Goal: Task Accomplishment & Management: Manage account settings

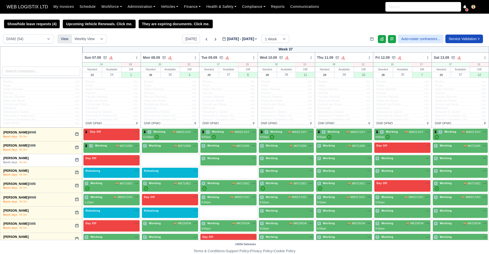
select select "1"
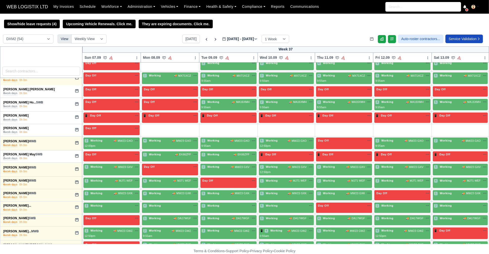
scroll to position [226, 0]
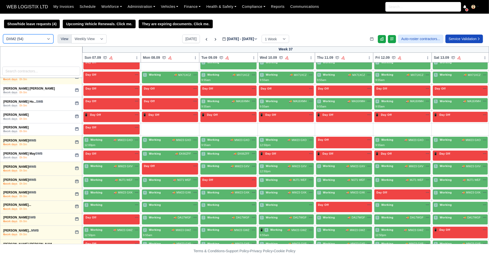
click at [38, 35] on select "DCE1 (1) DWN2 (30) DXM2 (54)" at bounding box center [28, 38] width 50 height 9
select select "3"
click at [3, 35] on select "DCE1 (1) DWN2 (30) DXM2 (54)" at bounding box center [28, 38] width 50 height 9
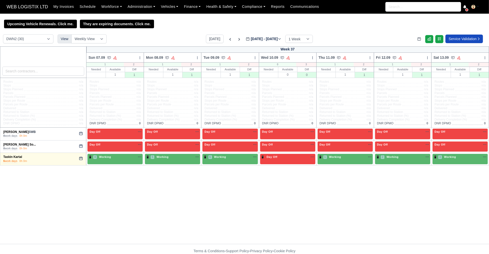
drag, startPoint x: 158, startPoint y: 201, endPoint x: 176, endPoint y: 201, distance: 17.9
click at [176, 201] on div "Week 37 Sun 07.09 Bulk Status Change Auto-assign contractors Daily Tasks Mon 08…" at bounding box center [244, 144] width 489 height 197
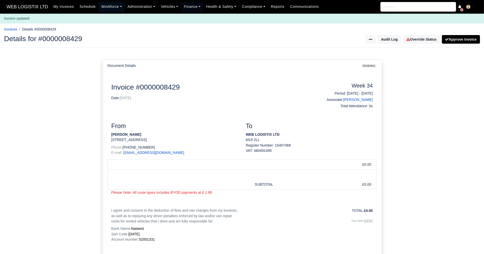
click at [116, 7] on link "Workforce" at bounding box center [111, 7] width 26 height 10
click at [118, 20] on link "Manpower" at bounding box center [121, 18] width 41 height 11
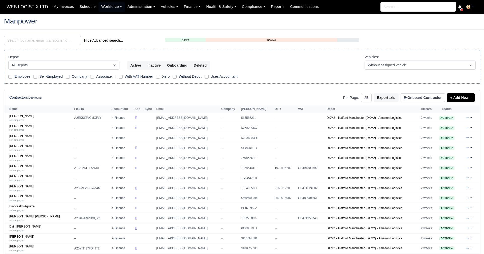
select select "25"
click at [50, 42] on input "search" at bounding box center [42, 40] width 77 height 9
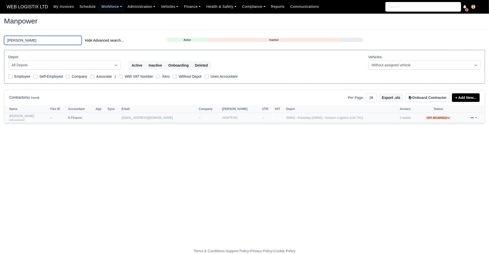
type input "jake"
click at [28, 117] on link "Jake Bulger self-employed" at bounding box center [28, 117] width 38 height 7
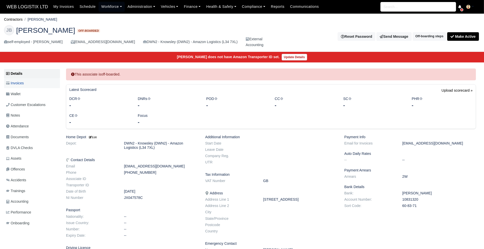
click at [18, 85] on span "Invoices" at bounding box center [15, 83] width 18 height 6
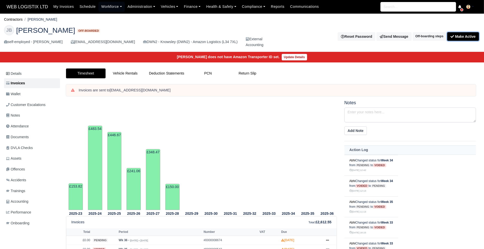
click at [463, 36] on button "Make Active" at bounding box center [463, 36] width 32 height 9
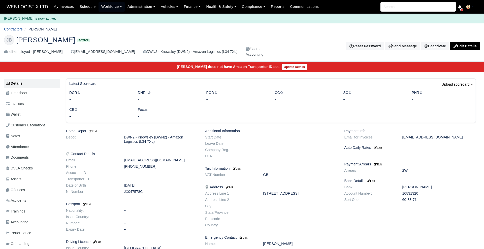
click at [20, 30] on link "Contractors" at bounding box center [13, 29] width 19 height 4
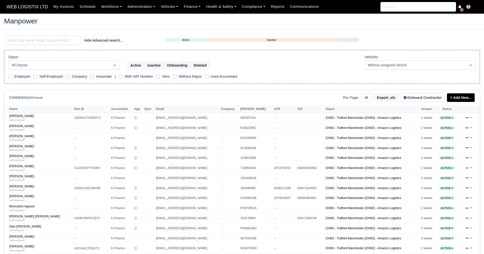
select select "25"
click at [74, 41] on input "search" at bounding box center [42, 40] width 77 height 9
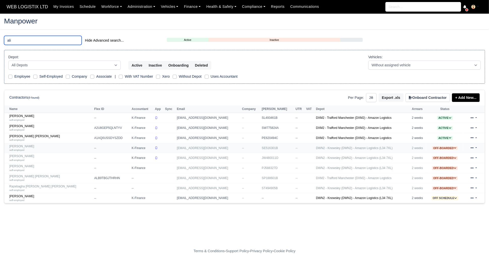
type input "ali"
click at [37, 150] on div "self-employed" at bounding box center [50, 150] width 82 height 4
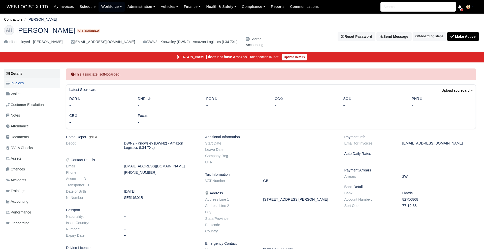
click at [15, 85] on span "Invoices" at bounding box center [15, 83] width 18 height 6
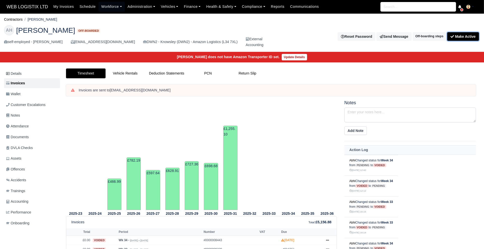
click at [469, 36] on button "Make Active" at bounding box center [463, 36] width 32 height 9
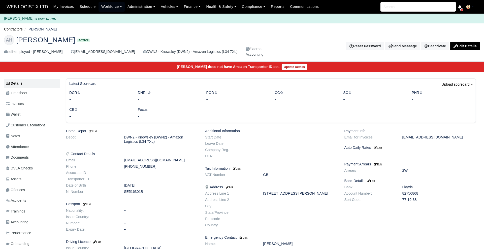
scroll to position [97, 0]
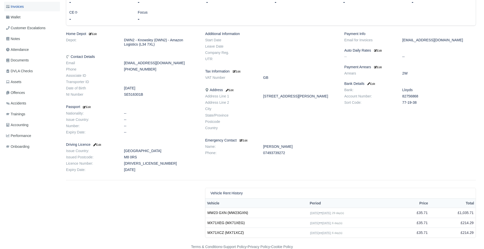
click at [18, 6] on span "Invoices" at bounding box center [15, 7] width 18 height 6
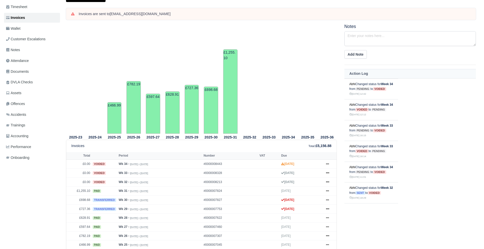
scroll to position [76, 0]
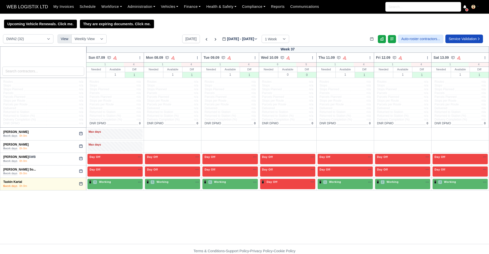
select select "3"
click at [204, 41] on icon at bounding box center [206, 39] width 5 height 5
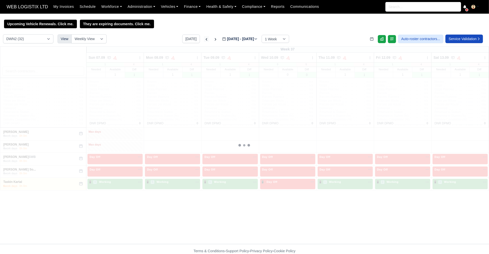
type input "2025-09-04"
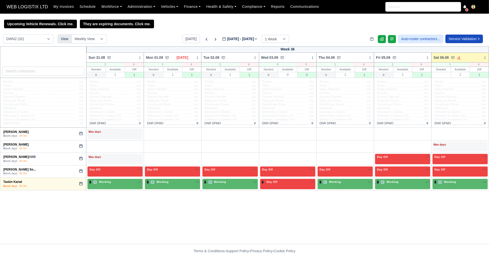
click at [204, 41] on icon at bounding box center [206, 39] width 5 height 5
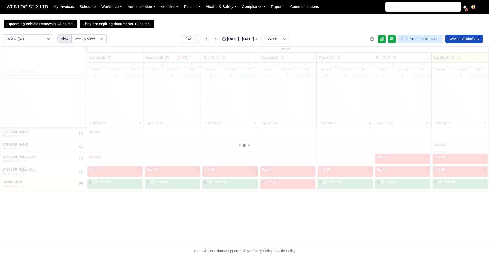
type input "2025-08-28"
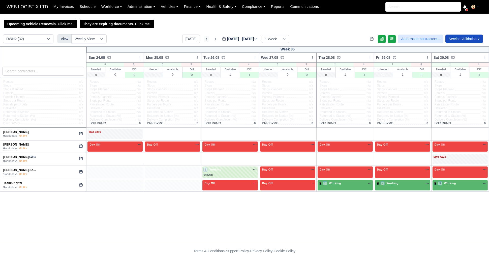
click at [204, 42] on icon at bounding box center [206, 39] width 5 height 5
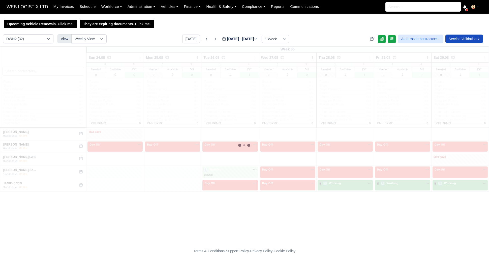
type input "2025-08-21"
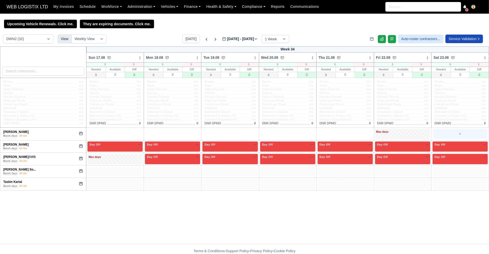
click at [445, 134] on div "+" at bounding box center [459, 133] width 53 height 8
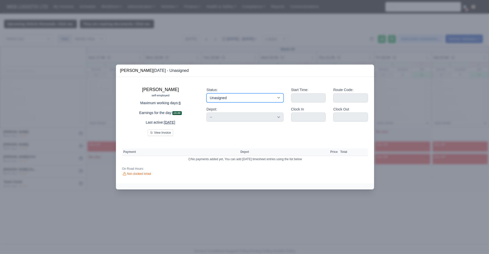
click at [251, 98] on select "Working Day Off Stand By Holiday Other Depot In Office OSM Ridealong Nursery 1 …" at bounding box center [244, 97] width 77 height 9
select select "Day Off"
click at [206, 93] on select "Working Day Off Stand By Holiday Other Depot In Office OSM Ridealong Nursery 1 …" at bounding box center [244, 97] width 77 height 9
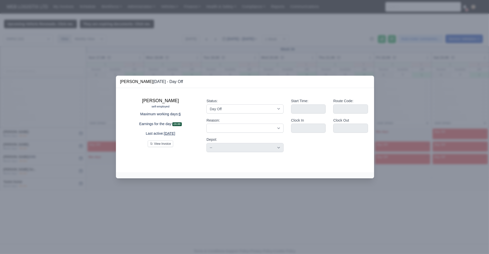
click at [256, 35] on div at bounding box center [244, 127] width 489 height 254
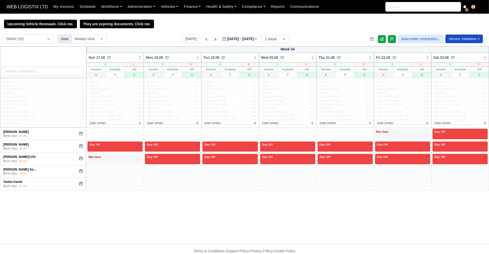
click at [213, 42] on icon at bounding box center [215, 39] width 5 height 5
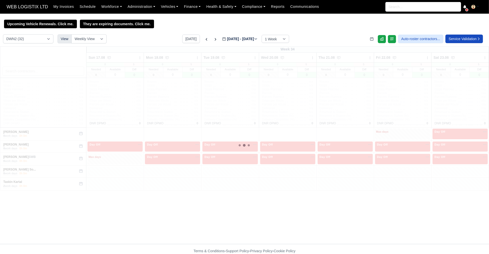
type input "2025-08-28"
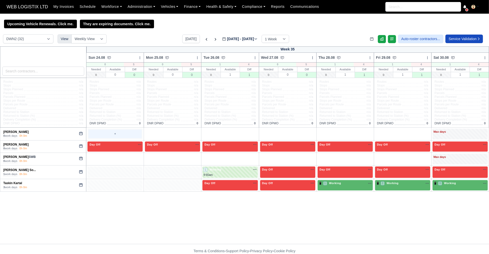
click at [121, 135] on div "+" at bounding box center [114, 133] width 53 height 8
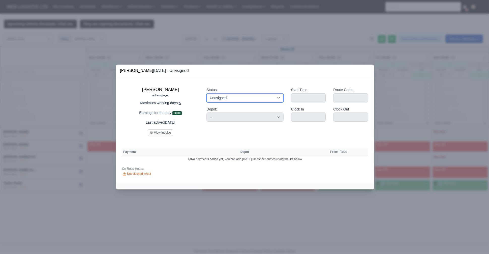
click at [226, 98] on select "Working Day Off Stand By Holiday Other Depot In Office OSM Ridealong Nursery 1 …" at bounding box center [244, 97] width 77 height 9
select select "Available"
click at [206, 93] on select "Working Day Off Stand By Holiday Other Depot In Office OSM Ridealong Nursery 1 …" at bounding box center [244, 97] width 77 height 9
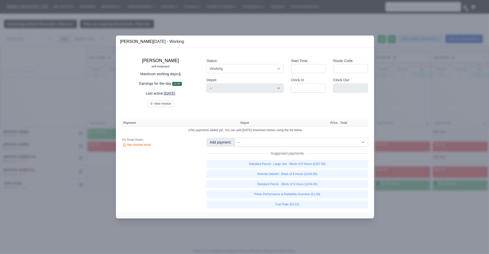
click at [90, 216] on div at bounding box center [244, 127] width 489 height 254
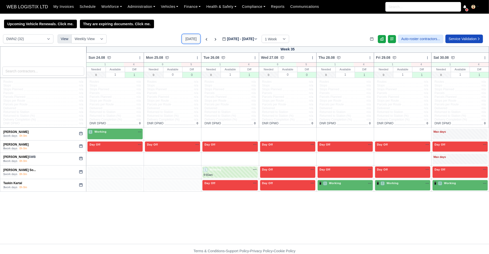
click at [187, 39] on button "[DATE]" at bounding box center [191, 39] width 18 height 9
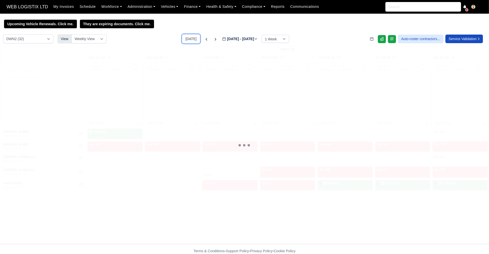
type input "[DATE]"
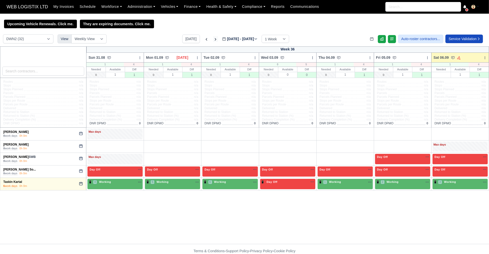
click at [213, 39] on icon at bounding box center [215, 39] width 5 height 5
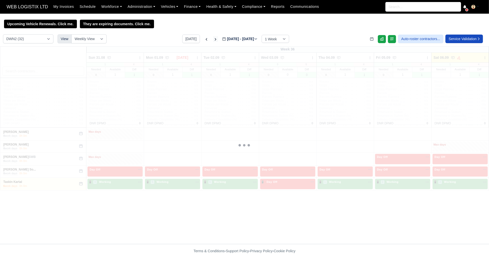
type input "[DATE]"
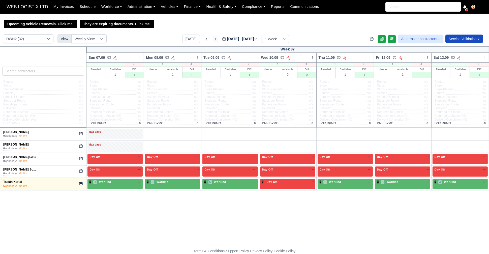
click at [213, 39] on icon at bounding box center [215, 39] width 5 height 5
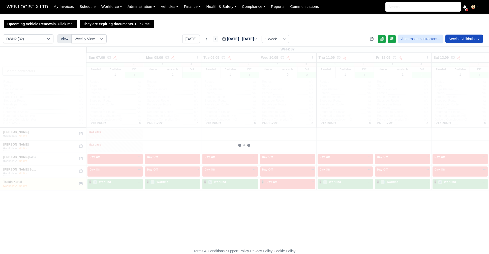
type input "2025-09-20"
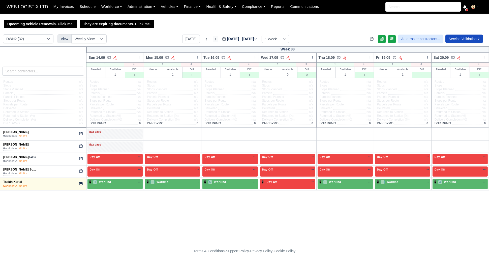
click at [213, 39] on icon at bounding box center [215, 39] width 5 height 5
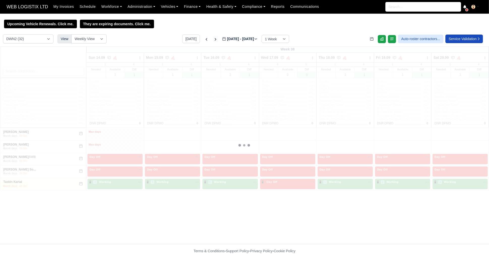
type input "2025-09-27"
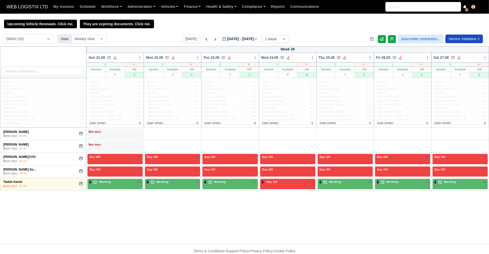
click at [204, 40] on icon at bounding box center [206, 39] width 5 height 5
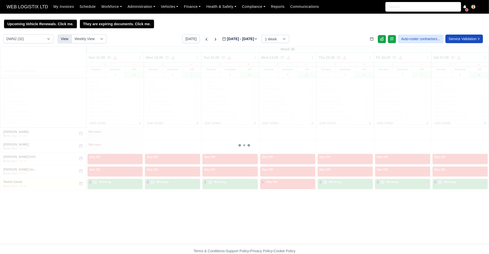
click at [204, 40] on icon at bounding box center [206, 39] width 5 height 5
type input "2025-09-20"
click at [204, 40] on icon at bounding box center [206, 39] width 5 height 5
type input "[DATE]"
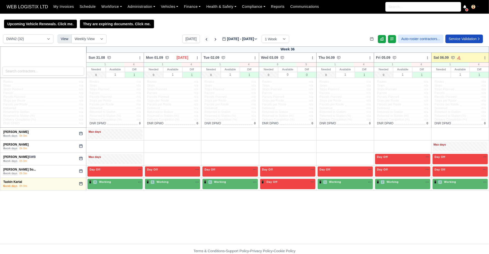
click at [204, 40] on icon at bounding box center [206, 39] width 5 height 5
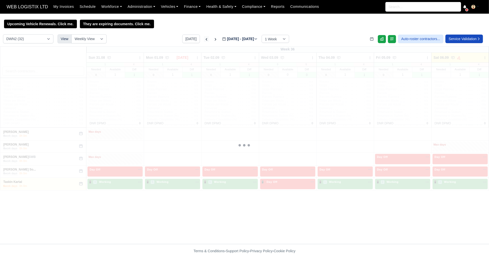
type input "[DATE]"
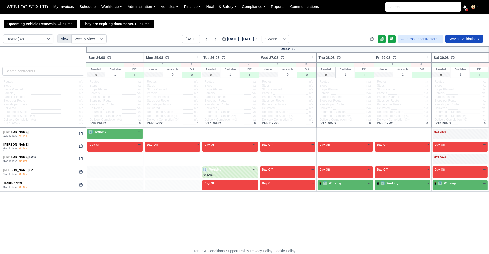
click at [80, 157] on icon at bounding box center [80, 158] width 3 height 3
select select "Day Off"
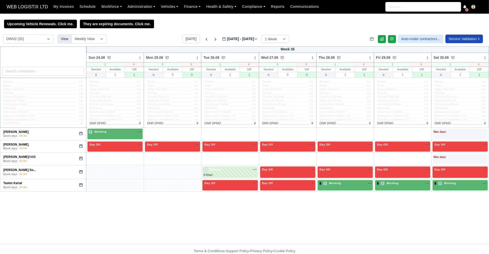
select select "Day Off"
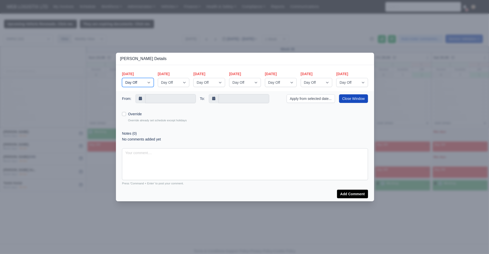
click at [153, 84] on select "Available Stand By Day Off Same Day Route" at bounding box center [138, 82] width 32 height 9
select select "Available"
click at [122, 78] on select "Available Stand By Day Off Same Day Route" at bounding box center [138, 82] width 32 height 9
click at [178, 83] on select "Available Stand By Day Off Same Day Route" at bounding box center [174, 82] width 32 height 9
click at [158, 78] on select "Available Stand By Day Off Same Day Route" at bounding box center [174, 82] width 32 height 9
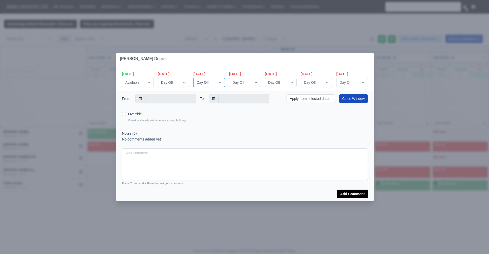
click at [218, 81] on select "Available Stand By Day Off Same Day Route" at bounding box center [209, 82] width 32 height 9
select select "Available"
click at [193, 78] on select "Available Stand By Day Off Same Day Route" at bounding box center [209, 82] width 32 height 9
click at [251, 83] on select "Available Stand By Day Off Same Day Route" at bounding box center [245, 82] width 32 height 9
select select "Available"
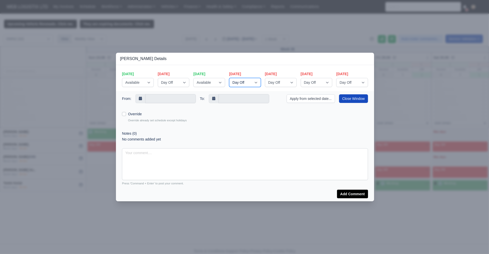
click at [229, 78] on select "Available Stand By Day Off Same Day Route" at bounding box center [245, 82] width 32 height 9
click at [289, 83] on select "Available Stand By Day Off Same Day Route" at bounding box center [281, 82] width 32 height 9
select select "Available"
click at [265, 78] on select "Available Stand By Day Off Same Day Route" at bounding box center [281, 82] width 32 height 9
drag, startPoint x: 322, startPoint y: 85, endPoint x: 318, endPoint y: 93, distance: 9.0
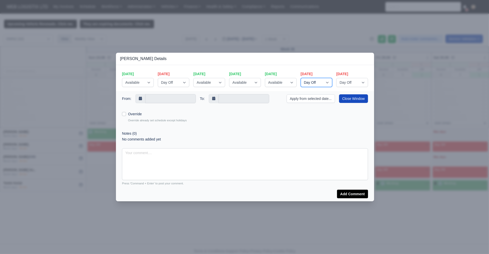
click at [318, 93] on form "Joe Thompson Details Sunday Available Stand By Day Off Same Day Route Monday Av…" at bounding box center [245, 127] width 258 height 148
select select "Available"
click at [300, 78] on select "Available Stand By Day Off Same Day Route" at bounding box center [316, 82] width 32 height 9
click at [351, 83] on select "Available Stand By Day Off Same Day Route" at bounding box center [352, 82] width 32 height 9
select select "Available"
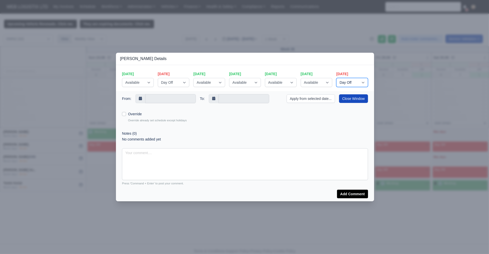
click at [336, 78] on select "Available Stand By Day Off Same Day Route" at bounding box center [352, 82] width 32 height 9
click at [128, 114] on label "Override" at bounding box center [135, 114] width 14 height 6
click at [125, 114] on input "Override" at bounding box center [124, 113] width 4 height 4
checkbox input "true"
click at [396, 137] on div at bounding box center [244, 127] width 489 height 254
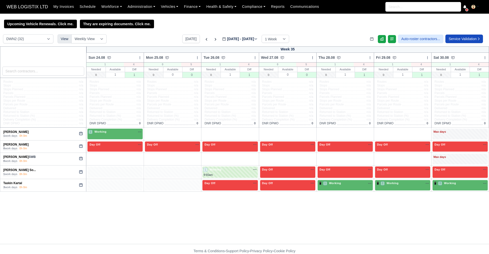
select select "3"
click at [213, 40] on icon at bounding box center [215, 39] width 5 height 5
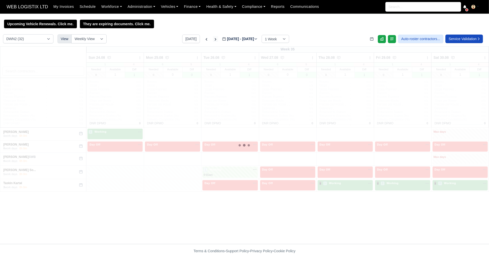
type input "[DATE]"
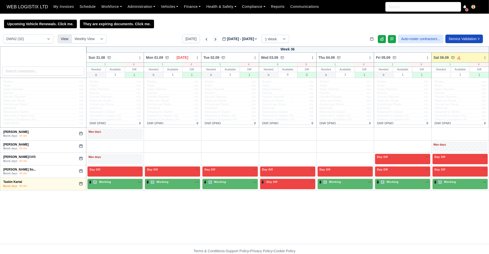
click at [213, 40] on icon at bounding box center [215, 39] width 5 height 5
type input "[DATE]"
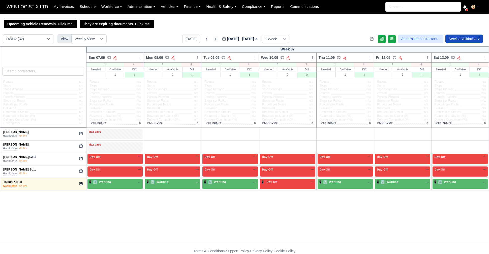
click at [215, 40] on icon at bounding box center [216, 39] width 2 height 3
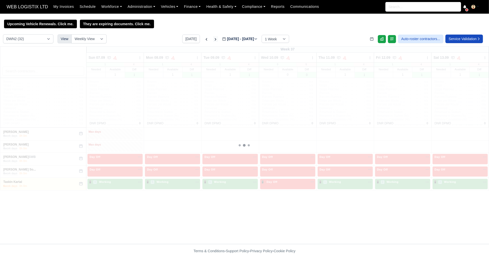
type input "2025-09-20"
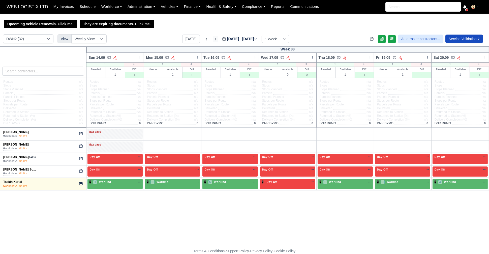
click at [215, 40] on icon at bounding box center [216, 39] width 2 height 3
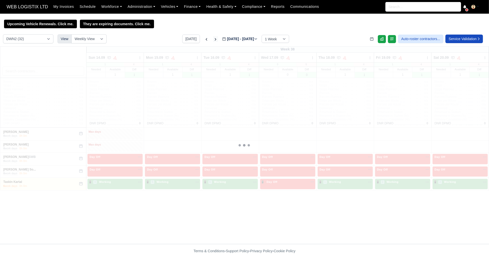
type input "2025-09-27"
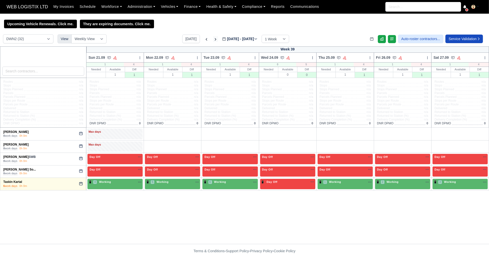
click at [215, 40] on icon at bounding box center [216, 39] width 2 height 3
type input "2025-10-04"
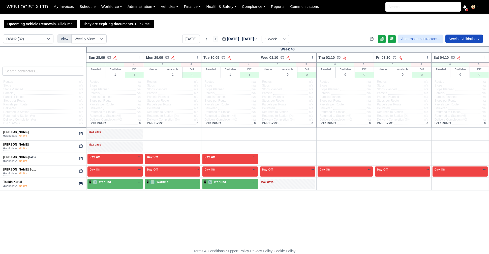
click at [215, 40] on icon at bounding box center [216, 39] width 2 height 3
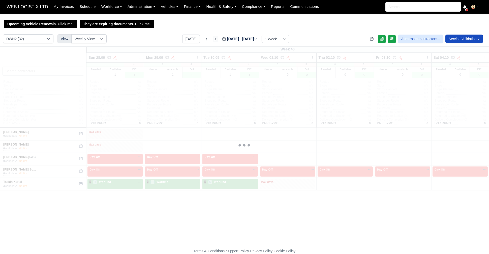
type input "2025-10-11"
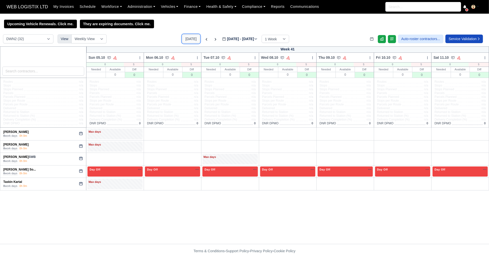
click at [190, 42] on button "Today" at bounding box center [191, 39] width 18 height 9
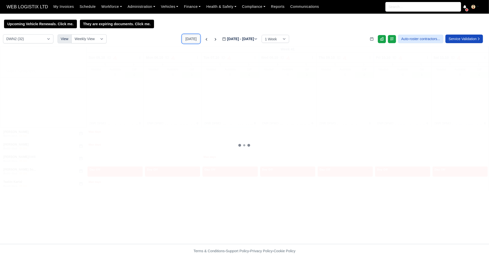
type input "2025-09-06"
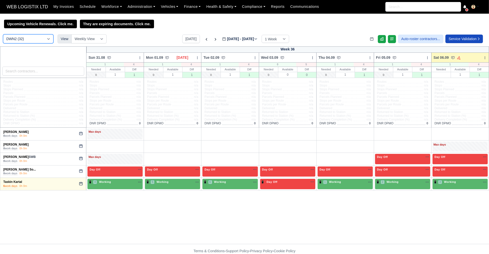
click at [26, 39] on select "DCE1 (1) DWN2 (32) DXM2 (54)" at bounding box center [28, 38] width 50 height 9
select select "1"
click at [3, 35] on select "DCE1 (1) DWN2 (32) DXM2 (54)" at bounding box center [28, 38] width 50 height 9
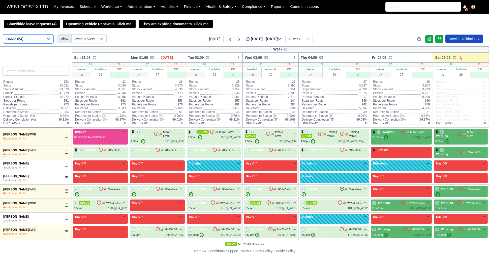
click at [35, 36] on select "DCE1 (1) DWN2 (32) DXM2 (54)" at bounding box center [28, 38] width 50 height 9
select select "3"
click at [3, 35] on select "DCE1 (1) DWN2 (32) DXM2 (54)" at bounding box center [28, 38] width 50 height 9
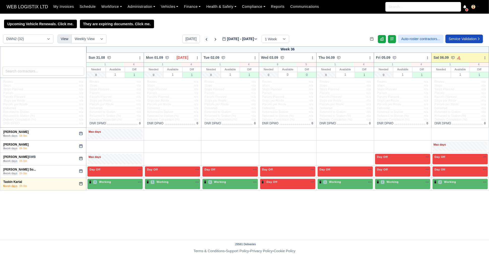
click at [204, 38] on icon at bounding box center [206, 39] width 5 height 5
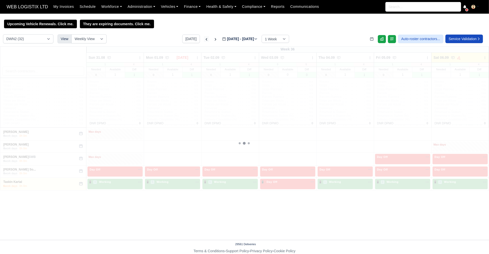
type input "[DATE]"
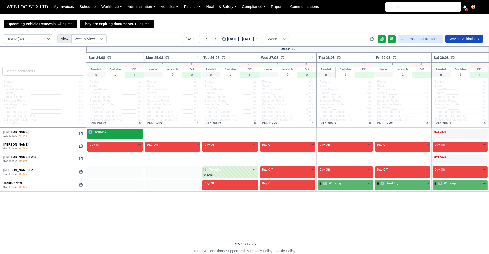
click at [117, 135] on div "1 Working" at bounding box center [114, 133] width 55 height 10
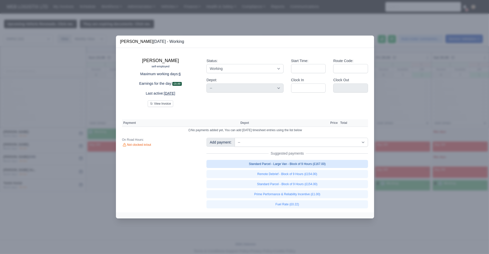
click at [291, 161] on link "Standard Parcel - Large Van - Block of 9 Hours (£167.00)" at bounding box center [286, 164] width 161 height 8
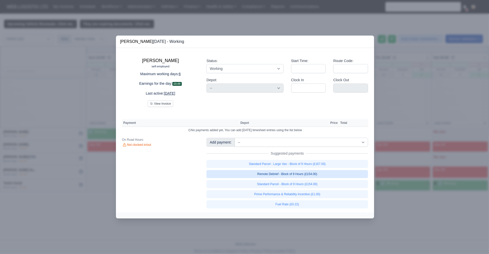
select select "3"
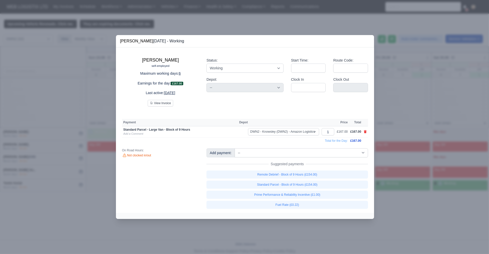
click at [75, 197] on div at bounding box center [244, 127] width 489 height 254
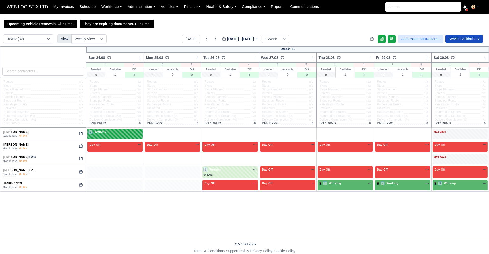
click at [134, 133] on div "1 Working" at bounding box center [114, 131] width 53 height 4
select select "3"
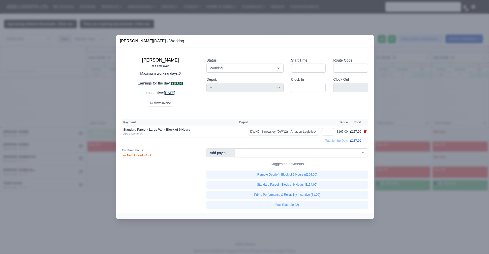
click at [366, 131] on icon at bounding box center [364, 131] width 3 height 3
select select
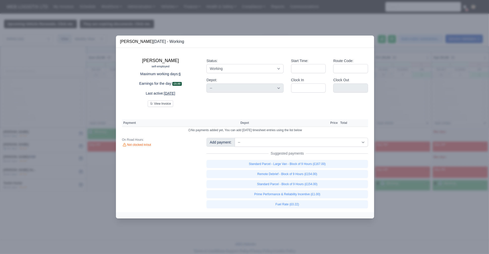
click at [66, 177] on div at bounding box center [244, 127] width 489 height 254
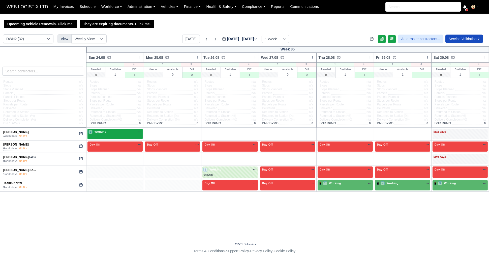
click at [131, 133] on div "1 Working" at bounding box center [114, 131] width 53 height 4
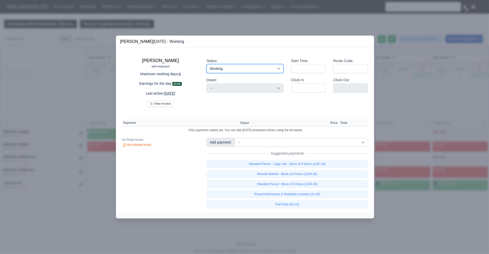
click at [275, 70] on select "Working Day Off Stand By Holiday Other Depot In Office OSM Ridealong Nursery 1 …" at bounding box center [244, 68] width 77 height 9
select select "Unasigned"
click at [206, 64] on select "Working Day Off Stand By Holiday Other Depot In Office OSM Ridealong Nursery 1 …" at bounding box center [244, 68] width 77 height 9
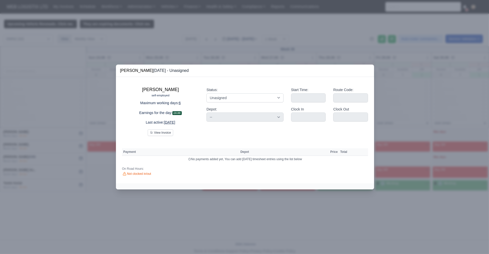
click at [8, 163] on div at bounding box center [244, 127] width 489 height 254
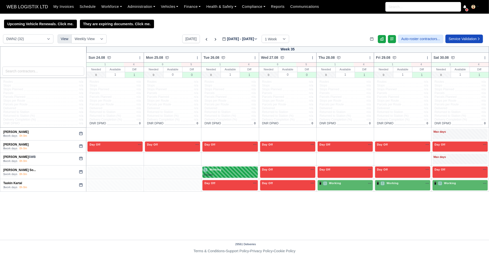
click at [240, 173] on div "9:55am" at bounding box center [229, 175] width 53 height 4
select select "3"
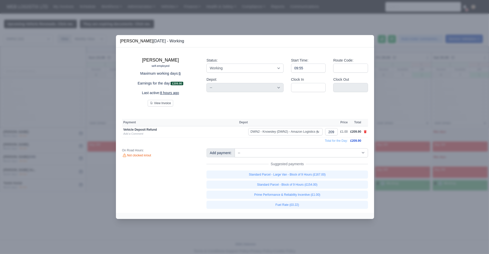
click at [90, 144] on div at bounding box center [244, 127] width 489 height 254
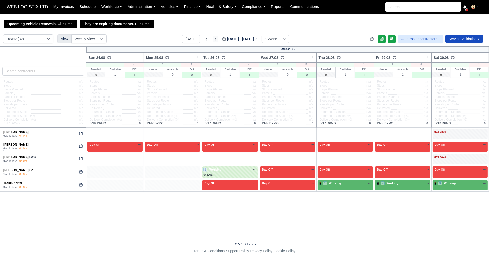
click at [213, 40] on icon at bounding box center [215, 39] width 5 height 5
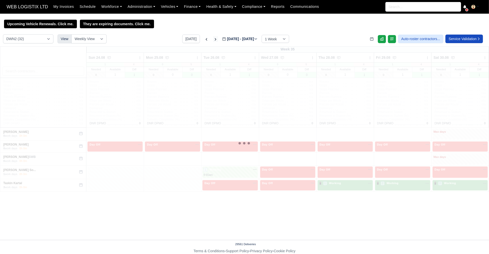
type input "2025-09-06"
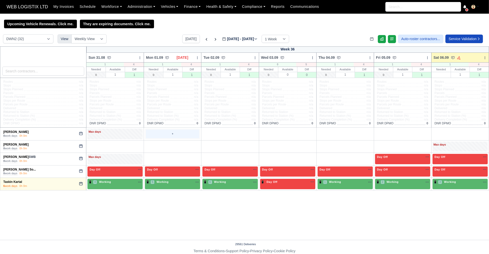
click at [159, 132] on div "+" at bounding box center [172, 133] width 53 height 8
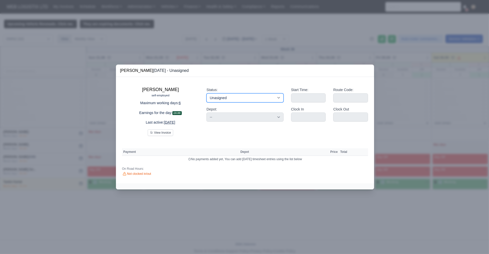
click at [229, 95] on select "Working Day Off Stand By Holiday Other Depot In Office OSM Ridealong Nursery 1 …" at bounding box center [244, 97] width 77 height 9
select select "Day Off"
click at [206, 93] on select "Working Day Off Stand By Holiday Other Depot In Office OSM Ridealong Nursery 1 …" at bounding box center [244, 97] width 77 height 9
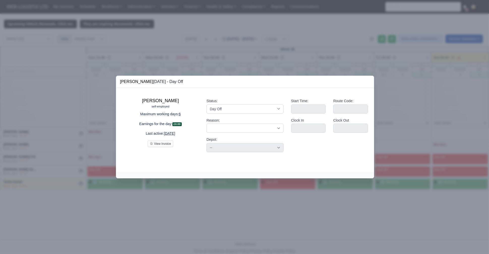
click at [76, 113] on div at bounding box center [244, 127] width 489 height 254
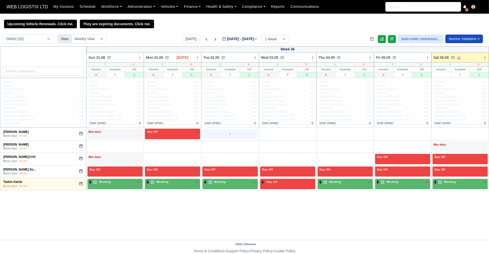
click at [226, 135] on div "+" at bounding box center [229, 133] width 53 height 8
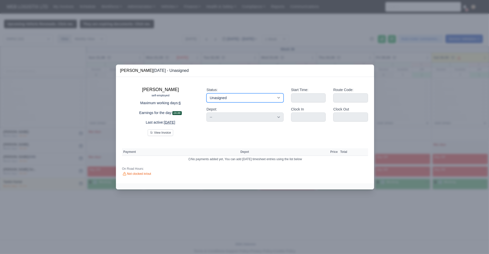
click at [252, 96] on select "Working Day Off Stand By Holiday Other Depot In Office OSM Ridealong Nursery 1 …" at bounding box center [244, 97] width 77 height 9
select select "Available"
click at [206, 93] on select "Working Day Off Stand By Holiday Other Depot In Office OSM Ridealong Nursery 1 …" at bounding box center [244, 97] width 77 height 9
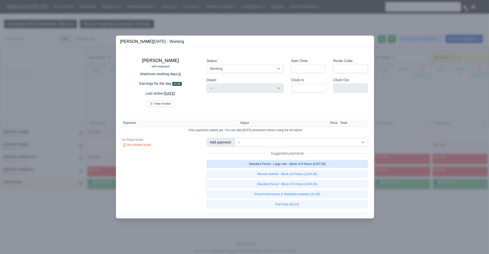
click at [328, 165] on link "Standard Parcel - Large Van - Block of 9 Hours (£167.00)" at bounding box center [286, 164] width 161 height 8
select select "3"
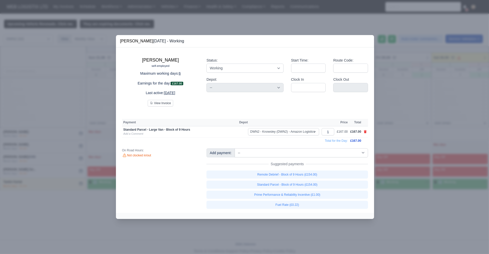
click at [86, 121] on div at bounding box center [244, 127] width 489 height 254
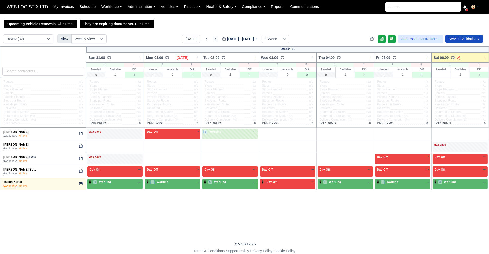
click at [213, 41] on icon at bounding box center [215, 39] width 5 height 5
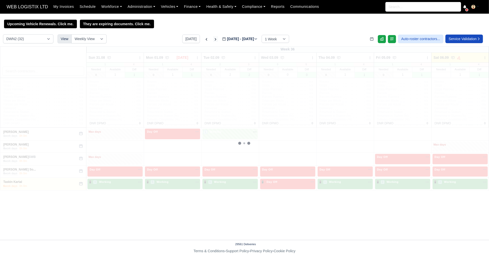
type input "2025-09-13"
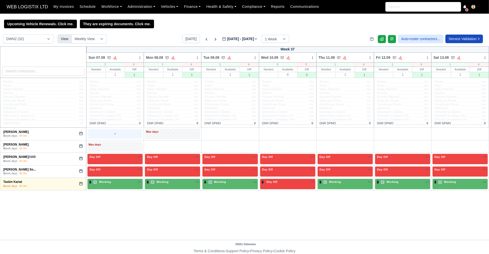
click at [109, 132] on div "+" at bounding box center [114, 133] width 53 height 8
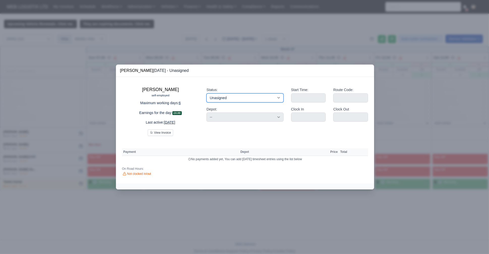
click at [211, 98] on select "Working Day Off Stand By Holiday Other Depot In Office OSM Ridealong Nursery 1 …" at bounding box center [244, 97] width 77 height 9
select select "Available"
click at [206, 93] on select "Working Day Off Stand By Holiday Other Depot In Office OSM Ridealong Nursery 1 …" at bounding box center [244, 97] width 77 height 9
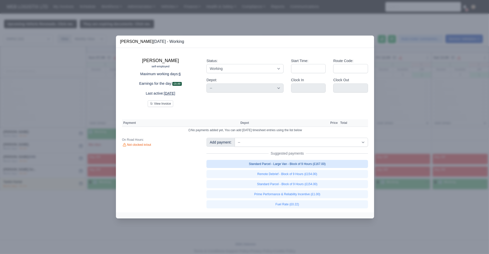
click at [267, 164] on link "Standard Parcel - Large Van - Block of 9 Hours (£167.00)" at bounding box center [286, 164] width 161 height 8
select select "3"
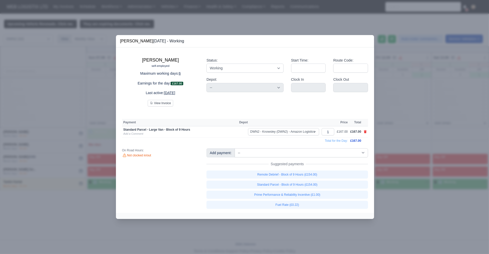
click at [58, 107] on div at bounding box center [244, 127] width 489 height 254
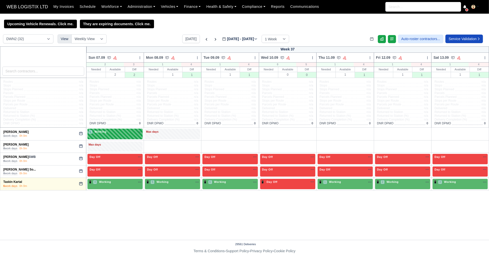
click at [119, 130] on div "6 Working" at bounding box center [114, 131] width 53 height 4
select select "3"
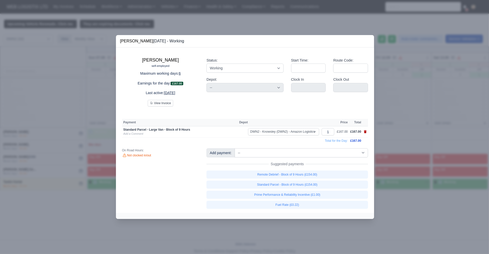
click at [364, 133] on icon at bounding box center [364, 131] width 3 height 3
select select
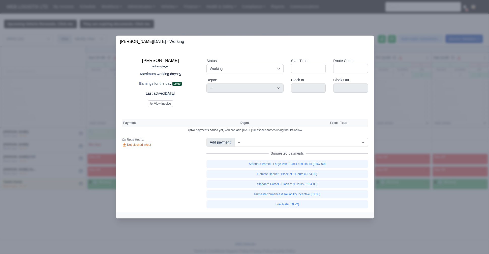
click at [364, 133] on td "No payments added yet, You can add today's timesheet entries using the list bel…" at bounding box center [245, 130] width 246 height 7
click at [233, 69] on select "Working Day Off Stand By Holiday Other Depot In Office OSM Ridealong Nursery 1 …" at bounding box center [244, 68] width 77 height 9
select select "Day Off"
click at [206, 64] on select "Working Day Off Stand By Holiday Other Depot In Office OSM Ridealong Nursery 1 …" at bounding box center [244, 68] width 77 height 9
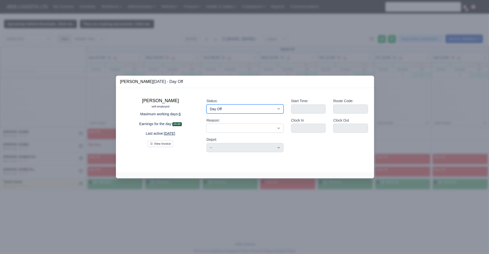
click at [236, 108] on select "Working Day Off Stand By Holiday Other Depot In Office OSM Ridealong Nursery 1 …" at bounding box center [244, 108] width 77 height 9
select select "Unasigned"
click at [206, 104] on select "Working Day Off Stand By Holiday Other Depot In Office OSM Ridealong Nursery 1 …" at bounding box center [244, 108] width 77 height 9
select select
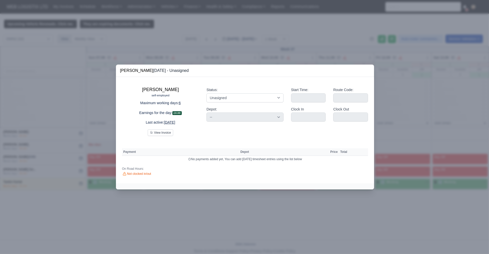
click at [56, 141] on div at bounding box center [244, 127] width 489 height 254
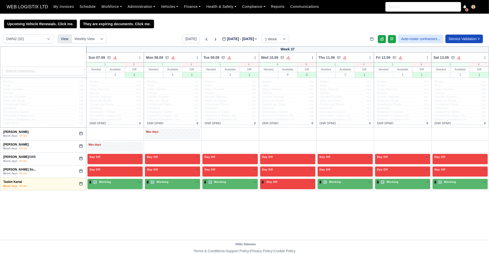
click at [204, 39] on icon at bounding box center [206, 39] width 5 height 5
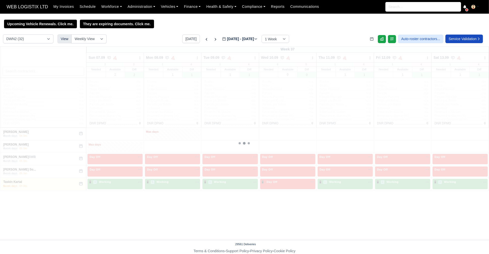
type input "2025-09-06"
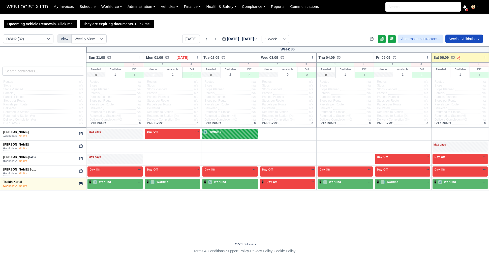
click at [225, 134] on div "1 Working" at bounding box center [229, 131] width 53 height 4
select select "3"
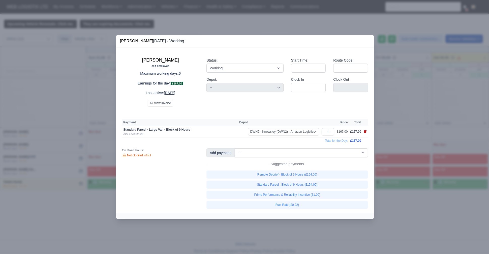
click at [365, 131] on icon at bounding box center [364, 131] width 3 height 3
select select
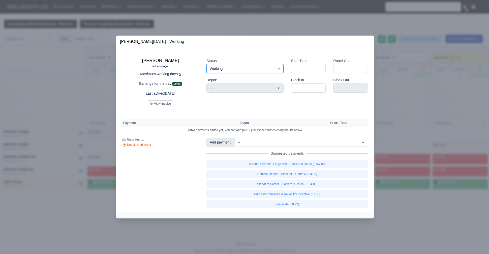
click at [234, 68] on select "Working Day Off Stand By Holiday Other Depot In Office OSM Ridealong Nursery 1 …" at bounding box center [244, 68] width 77 height 9
select select "Unasigned"
click at [206, 64] on select "Working Day Off Stand By Holiday Other Depot In Office OSM Ridealong Nursery 1 …" at bounding box center [244, 68] width 77 height 9
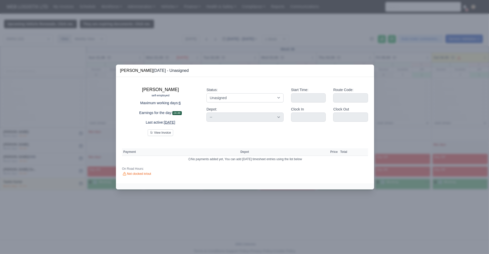
click at [63, 166] on div at bounding box center [244, 127] width 489 height 254
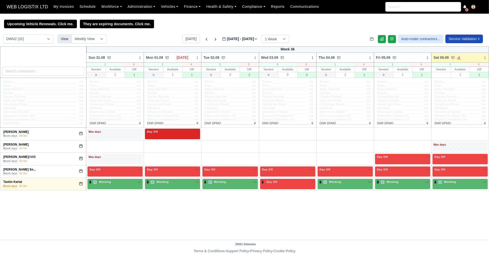
click at [179, 131] on div "Day Off Available" at bounding box center [172, 131] width 53 height 4
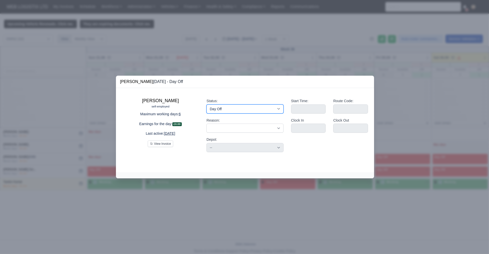
click at [252, 111] on select "Working Day Off Stand By Holiday Other Depot In Office OSM Ridealong Nursery 1 …" at bounding box center [244, 108] width 77 height 9
select select "Unasigned"
click at [206, 104] on select "Working Day Off Stand By Holiday Other Depot In Office OSM Ridealong Nursery 1 …" at bounding box center [244, 108] width 77 height 9
select select
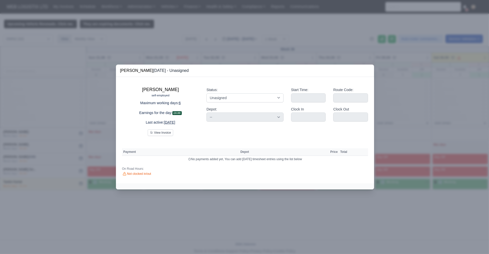
click at [94, 159] on div at bounding box center [244, 127] width 489 height 254
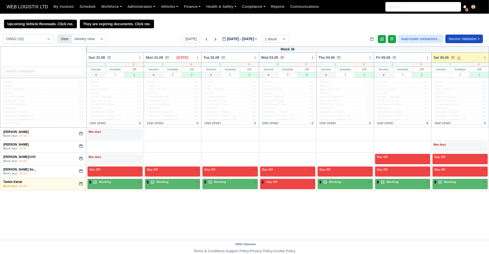
click at [213, 40] on icon at bounding box center [215, 39] width 5 height 5
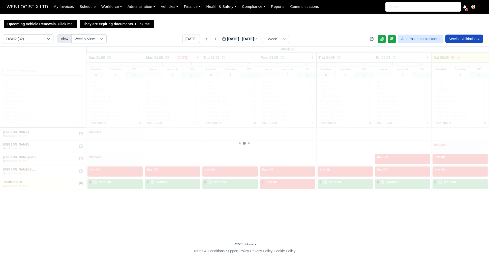
type input "2025-09-13"
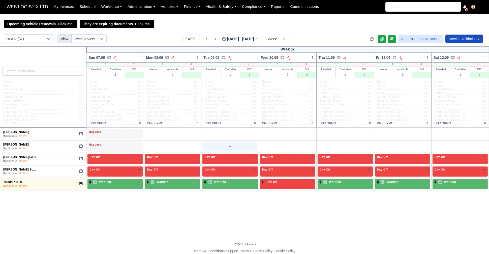
click at [216, 150] on div "+" at bounding box center [229, 146] width 53 height 8
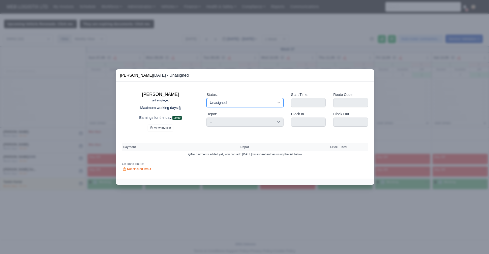
click at [234, 105] on select "Working Day Off Stand By Holiday Other Depot In Office OSM Ridealong Nursery 1 …" at bounding box center [244, 102] width 77 height 9
select select "Available"
click at [206, 98] on select "Working Day Off Stand By Holiday Other Depot In Office OSM Ridealong Nursery 1 …" at bounding box center [244, 102] width 77 height 9
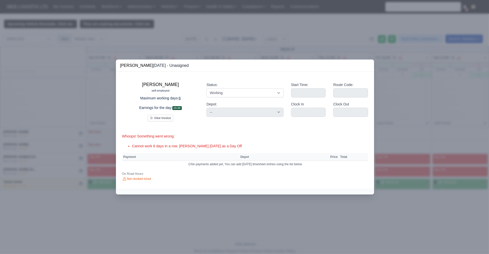
click at [424, 106] on div at bounding box center [244, 127] width 489 height 254
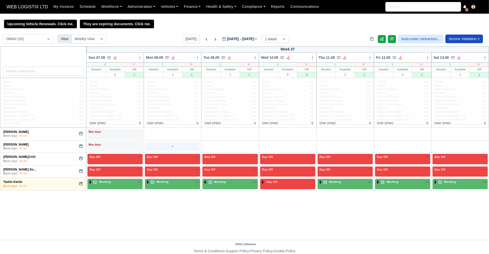
click at [172, 149] on div "+" at bounding box center [172, 146] width 53 height 8
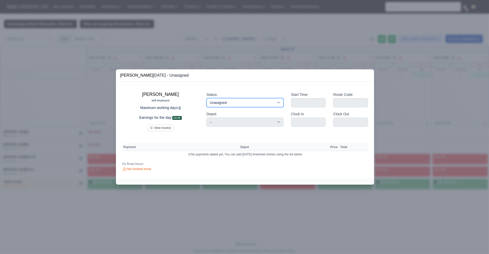
click at [240, 103] on select "Working Day Off Stand By Holiday Other Depot In Office OSM Ridealong Nursery 1 …" at bounding box center [244, 102] width 77 height 9
select select "Day Off"
click at [206, 98] on select "Working Day Off Stand By Holiday Other Depot In Office OSM Ridealong Nursery 1 …" at bounding box center [244, 102] width 77 height 9
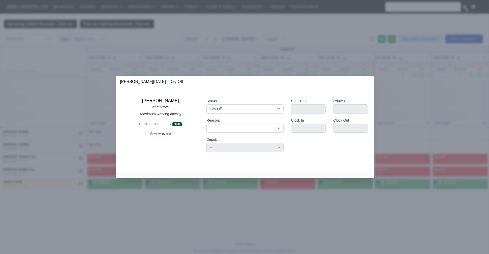
click at [256, 36] on div at bounding box center [244, 127] width 489 height 254
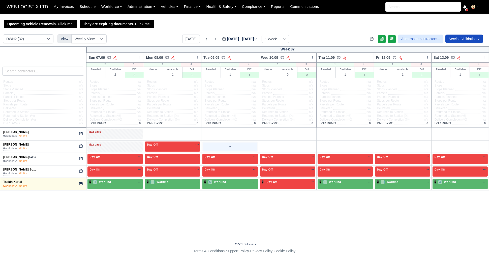
click at [227, 144] on div "+" at bounding box center [229, 146] width 53 height 8
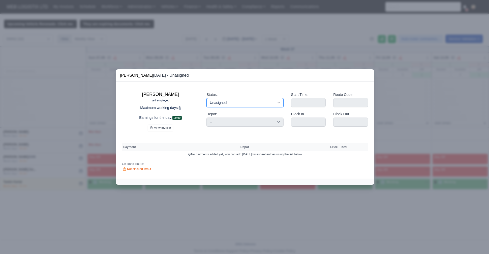
click at [247, 100] on select "Working Day Off Stand By Holiday Other Depot In Office OSM Ridealong Nursery 1 …" at bounding box center [244, 102] width 77 height 9
select select "Available"
click at [206, 98] on select "Working Day Off Stand By Holiday Other Depot In Office OSM Ridealong Nursery 1 …" at bounding box center [244, 102] width 77 height 9
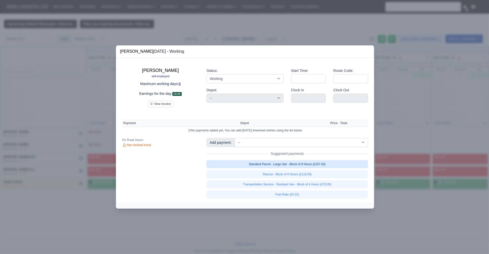
click at [316, 163] on link "Standard Parcel - Large Van - Block of 9 Hours (£167.00)" at bounding box center [286, 164] width 161 height 8
select select "3"
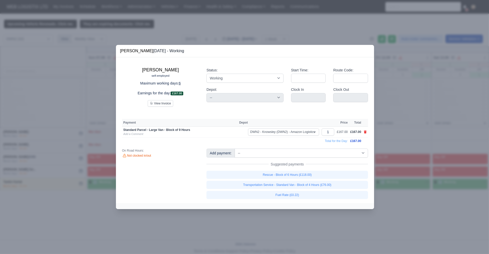
click at [77, 59] on div at bounding box center [244, 127] width 489 height 254
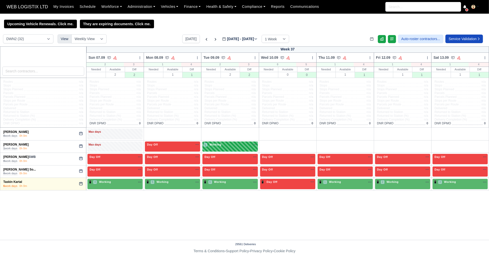
click at [248, 149] on div "1 Working" at bounding box center [229, 146] width 55 height 10
select select "3"
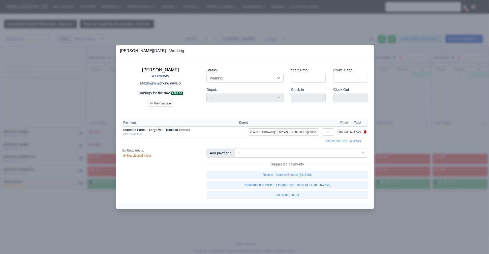
click at [363, 131] on td at bounding box center [365, 131] width 6 height 11
click at [363, 131] on icon at bounding box center [364, 131] width 3 height 3
select select
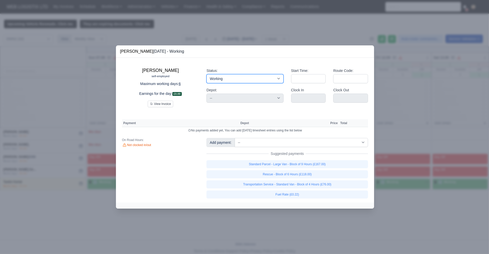
click at [226, 80] on select "Working Day Off Stand By Holiday Other Depot In Office OSM Ridealong Nursery 1 …" at bounding box center [244, 78] width 77 height 9
select select "Unasigned"
click at [206, 74] on select "Working Day Off Stand By Holiday Other Depot In Office OSM Ridealong Nursery 1 …" at bounding box center [244, 78] width 77 height 9
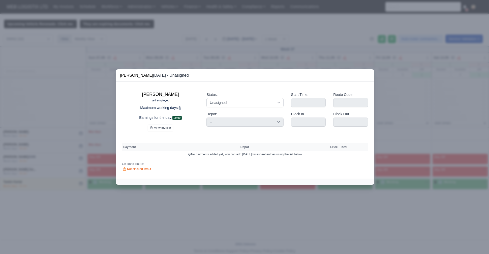
click at [51, 134] on div at bounding box center [244, 127] width 489 height 254
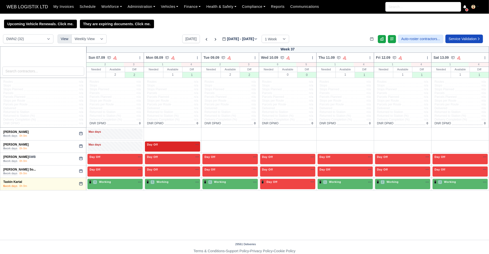
click at [178, 147] on div "Day Off Available" at bounding box center [172, 146] width 55 height 10
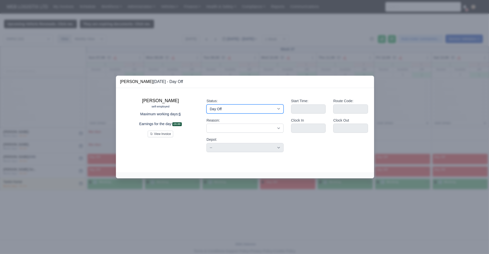
click at [248, 105] on select "Working Day Off Stand By Holiday Other Depot In Office OSM Ridealong Nursery 1 …" at bounding box center [244, 108] width 77 height 9
select select "Unasigned"
click at [206, 104] on select "Working Day Off Stand By Holiday Other Depot In Office OSM Ridealong Nursery 1 …" at bounding box center [244, 108] width 77 height 9
select select
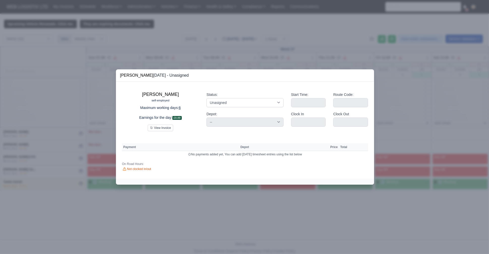
click at [86, 131] on div at bounding box center [244, 127] width 489 height 254
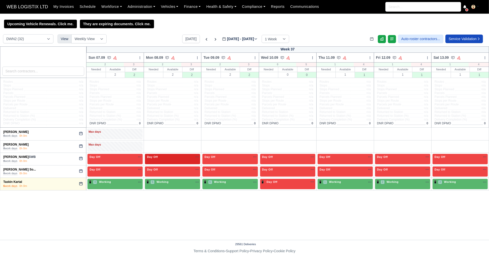
click at [184, 161] on div "Day Off Available" at bounding box center [172, 159] width 55 height 10
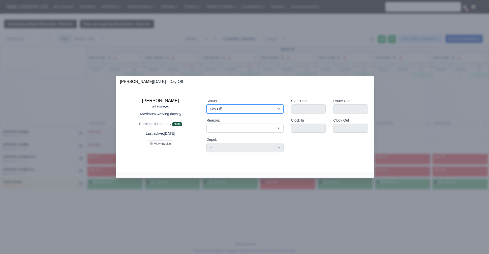
click at [234, 110] on select "Working Day Off Stand By Holiday Other Depot In Office OSM Ridealong Nursery 1 …" at bounding box center [244, 108] width 77 height 9
select select "Available"
click at [206, 104] on select "Working Day Off Stand By Holiday Other Depot In Office OSM Ridealong Nursery 1 …" at bounding box center [244, 108] width 77 height 9
select select
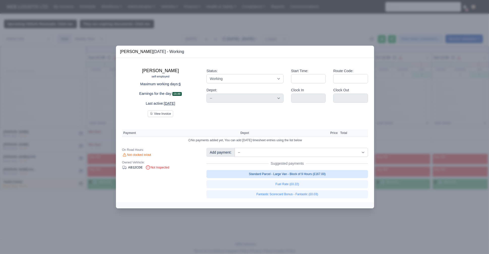
click at [313, 171] on link "Standard Parcel - Large Van - Block of 9 Hours (£167.00)" at bounding box center [286, 174] width 161 height 8
select select "3"
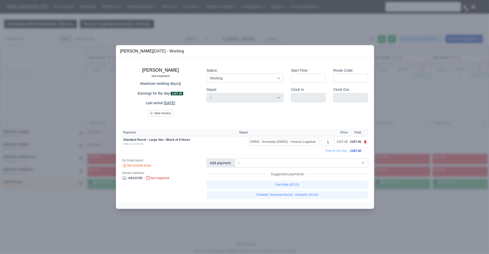
click at [58, 89] on div at bounding box center [244, 127] width 489 height 254
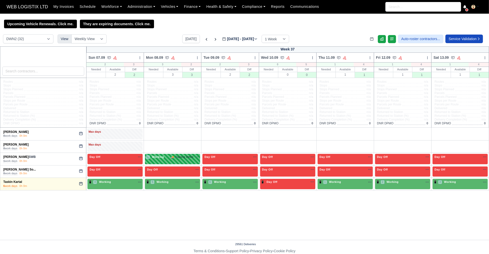
click at [180, 159] on div "1 Working 🚚 Training Vehicl" at bounding box center [172, 157] width 53 height 5
select select "3"
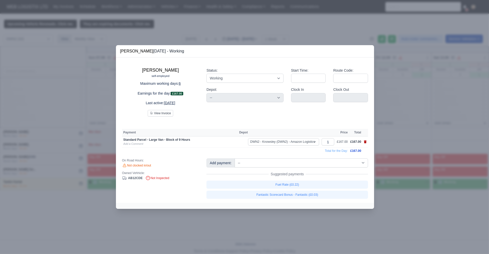
click at [365, 141] on icon at bounding box center [365, 141] width 3 height 3
select select
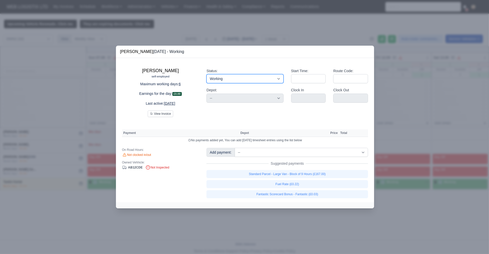
click at [229, 77] on select "Working Day Off Stand By Holiday Other Depot In Office OSM Ridealong Nursery 1 …" at bounding box center [244, 78] width 77 height 9
select select "Day Off"
click at [206, 74] on select "Working Day Off Stand By Holiday Other Depot In Office OSM Ridealong Nursery 1 …" at bounding box center [244, 78] width 77 height 9
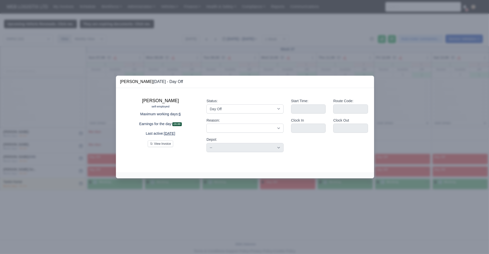
click at [36, 125] on div at bounding box center [244, 127] width 489 height 254
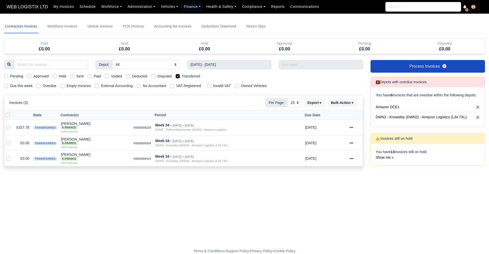
select select "25"
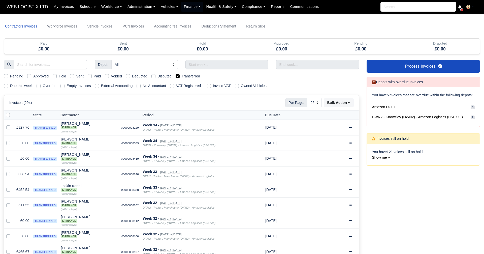
select select "25"
click at [182, 75] on label "Transferred" at bounding box center [191, 76] width 18 height 6
click at [178, 75] on input "Transferred" at bounding box center [178, 75] width 4 height 4
checkbox input "false"
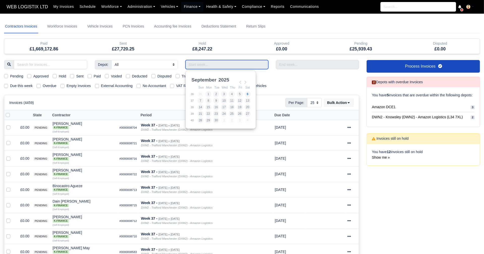
click at [198, 66] on input "Use the arrow keys to pick a date" at bounding box center [226, 64] width 83 height 9
type input "[DATE] - [DATE]"
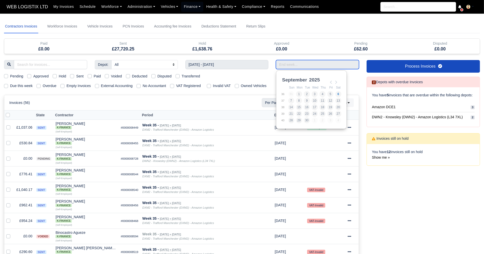
click at [282, 63] on input "Use the arrow keys to pick a date" at bounding box center [317, 64] width 83 height 9
type input "24/08/2025 - 30/08/2025"
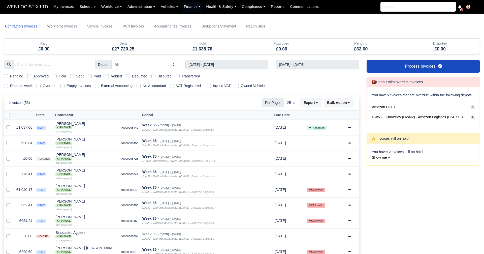
click at [76, 75] on label "Sent" at bounding box center [79, 76] width 7 height 6
click at [73, 75] on input "Sent" at bounding box center [72, 75] width 4 height 4
checkbox input "true"
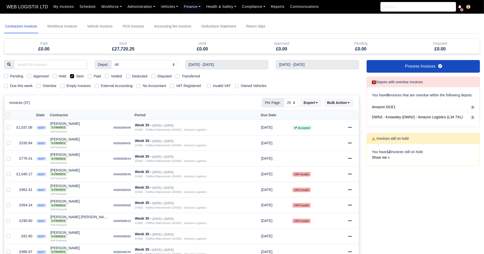
click at [76, 76] on label "Sent" at bounding box center [79, 76] width 7 height 6
click at [74, 76] on input "Sent" at bounding box center [72, 75] width 4 height 4
checkbox input "false"
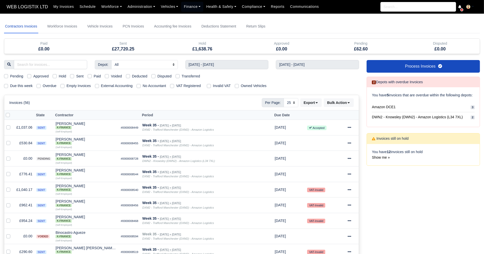
click at [59, 77] on label "Hold" at bounding box center [62, 76] width 7 height 6
click at [55, 77] on input "Hold" at bounding box center [55, 75] width 4 height 4
checkbox input "true"
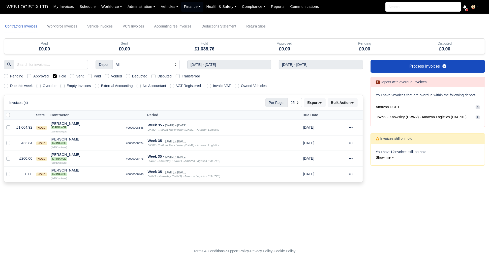
click at [59, 77] on label "Hold" at bounding box center [62, 76] width 7 height 6
click at [55, 77] on input "Hold" at bounding box center [55, 75] width 4 height 4
checkbox input "false"
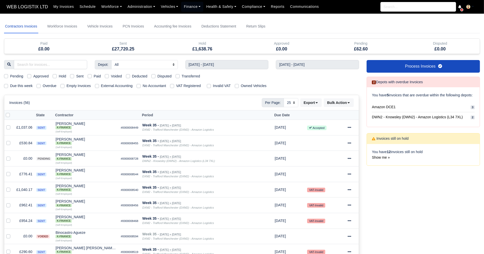
click at [182, 76] on label "Transferred" at bounding box center [191, 76] width 18 height 6
click at [176, 76] on input "Transferred" at bounding box center [178, 75] width 4 height 4
checkbox input "true"
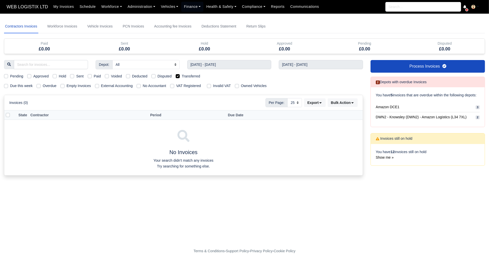
click at [182, 76] on label "Transferred" at bounding box center [191, 76] width 18 height 6
click at [176, 76] on input "Transferred" at bounding box center [178, 75] width 4 height 4
checkbox input "false"
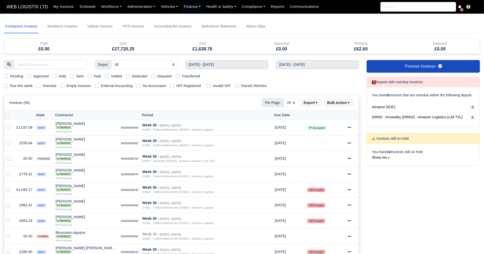
click at [59, 76] on label "Hold" at bounding box center [62, 76] width 7 height 6
click at [55, 76] on input "Hold" at bounding box center [55, 75] width 4 height 4
checkbox input "true"
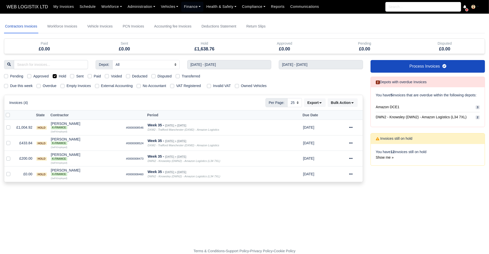
click at [59, 76] on label "Hold" at bounding box center [62, 76] width 7 height 6
click at [54, 76] on input "Hold" at bounding box center [55, 75] width 4 height 4
checkbox input "false"
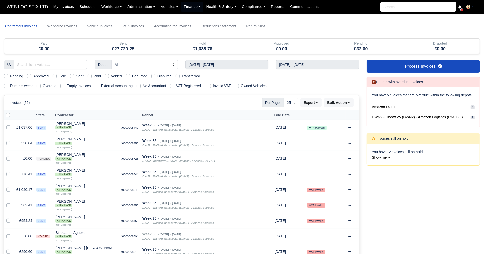
click at [111, 76] on label "Voided" at bounding box center [116, 76] width 11 height 6
click at [105, 76] on input "Voided" at bounding box center [107, 75] width 4 height 4
checkbox input "true"
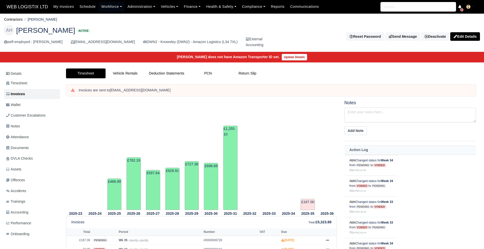
scroll to position [76, 0]
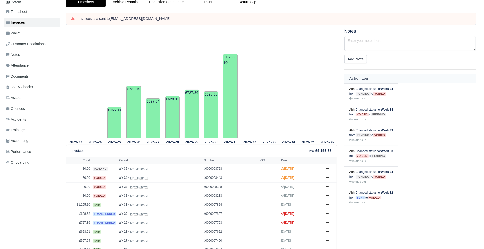
scroll to position [72, 0]
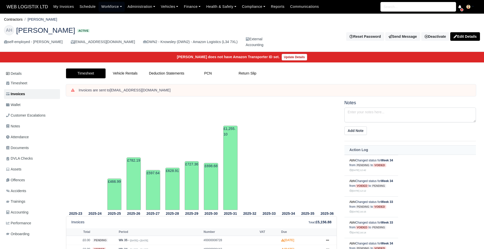
scroll to position [72, 0]
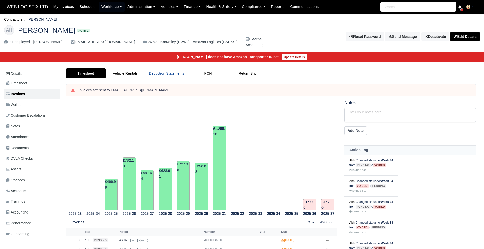
scroll to position [72, 0]
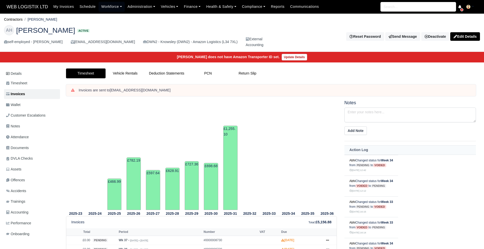
scroll to position [72, 0]
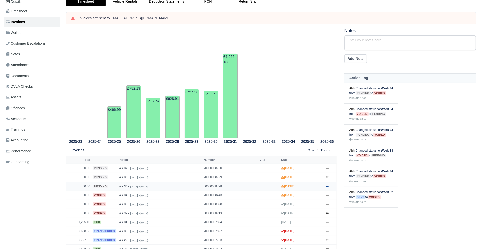
click at [328, 185] on icon at bounding box center [327, 186] width 3 height 3
click at [304, 146] on link "Void" at bounding box center [308, 146] width 45 height 11
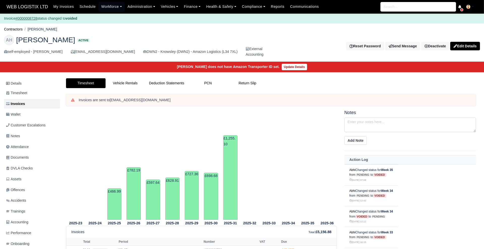
scroll to position [137, 0]
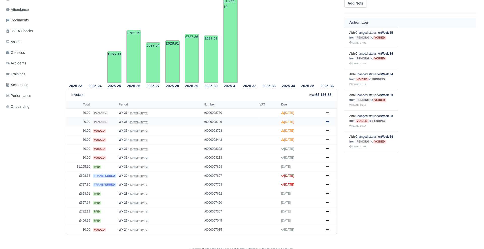
click at [328, 121] on icon at bounding box center [327, 121] width 3 height 1
click at [304, 159] on link "Void" at bounding box center [308, 163] width 45 height 11
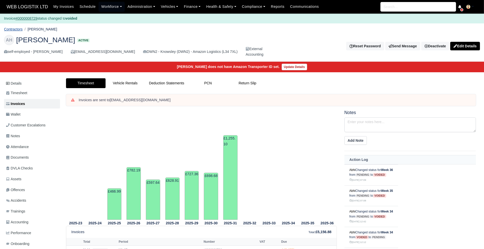
click at [21, 29] on link "Contractors" at bounding box center [13, 29] width 19 height 4
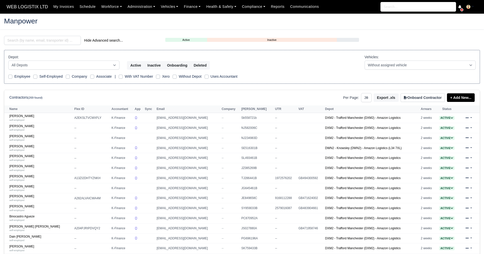
select select "25"
click at [58, 40] on input "search" at bounding box center [42, 40] width 77 height 9
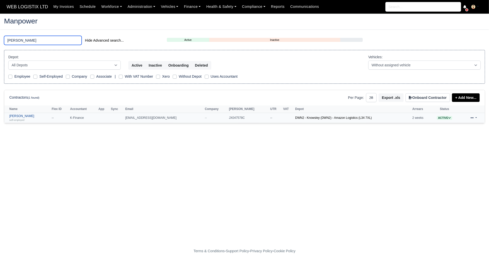
type input "[PERSON_NAME]"
click at [24, 118] on small "self-employed" at bounding box center [16, 119] width 15 height 3
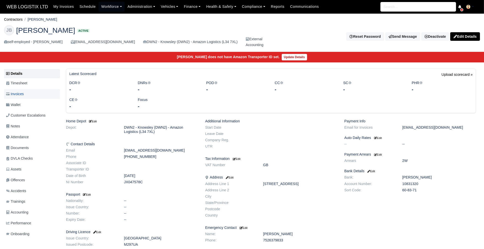
click at [27, 96] on link "Invoices" at bounding box center [32, 94] width 56 height 10
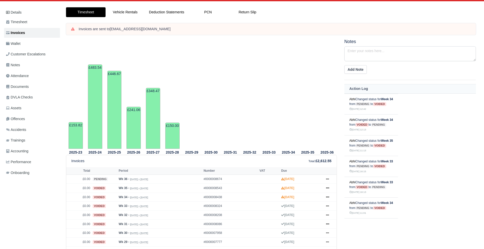
scroll to position [61, 0]
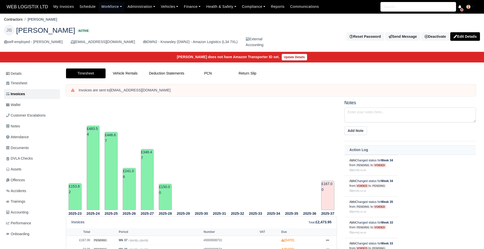
scroll to position [61, 0]
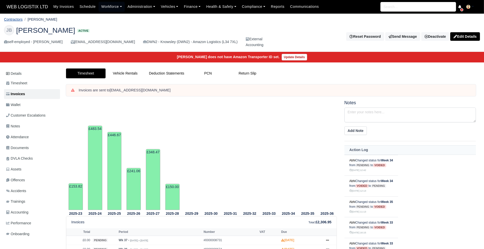
click at [18, 18] on link "Contractors" at bounding box center [13, 19] width 19 height 4
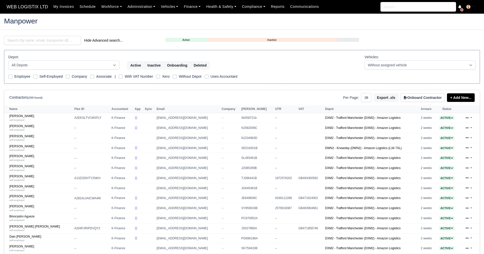
select select "25"
click at [62, 36] on input "search" at bounding box center [42, 40] width 77 height 9
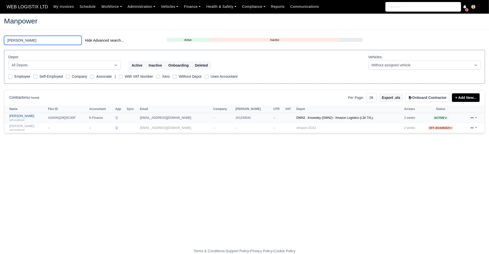
type input "joe"
click at [23, 114] on link "Joe Thompson self-employed" at bounding box center [27, 117] width 36 height 7
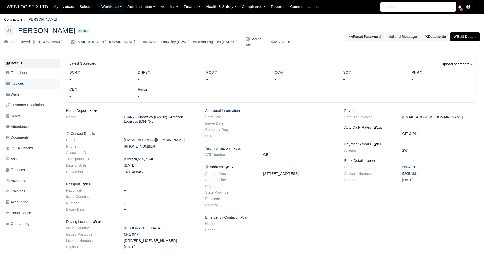
click at [17, 83] on span "Invoices" at bounding box center [15, 84] width 18 height 6
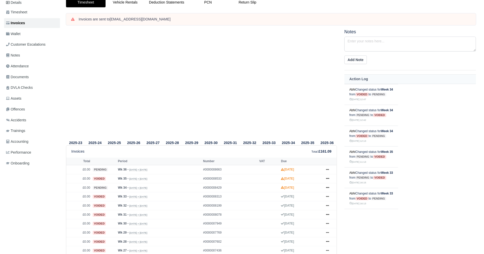
scroll to position [61, 0]
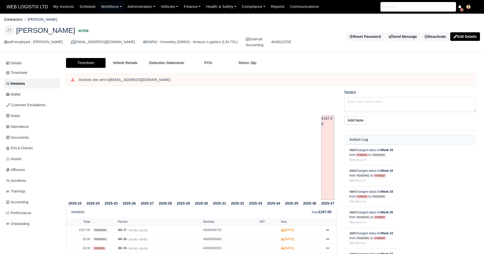
scroll to position [61, 0]
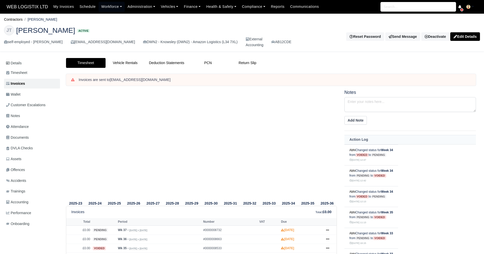
scroll to position [61, 0]
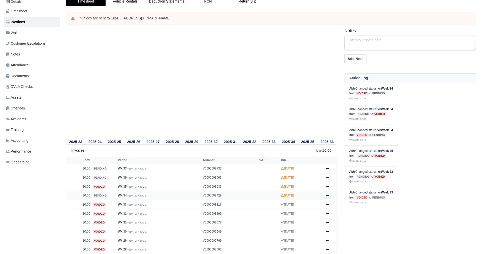
click at [330, 193] on link at bounding box center [328, 195] width 8 height 6
click at [298, 156] on link "Void" at bounding box center [308, 155] width 45 height 11
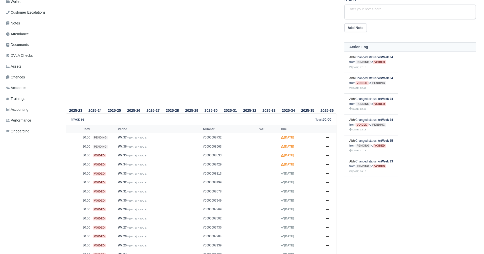
scroll to position [100, 0]
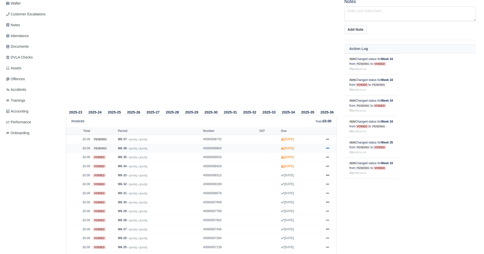
click at [330, 149] on link at bounding box center [328, 148] width 8 height 6
click at [305, 189] on link "Void" at bounding box center [308, 189] width 45 height 11
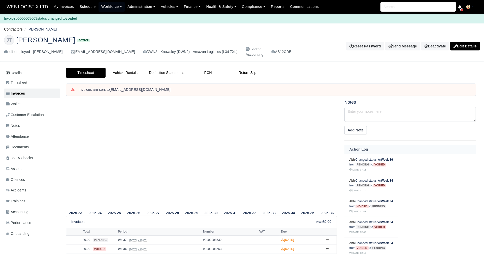
click at [14, 26] on li "Contractors" at bounding box center [13, 29] width 19 height 6
click at [14, 27] on link "Contractors" at bounding box center [13, 29] width 19 height 4
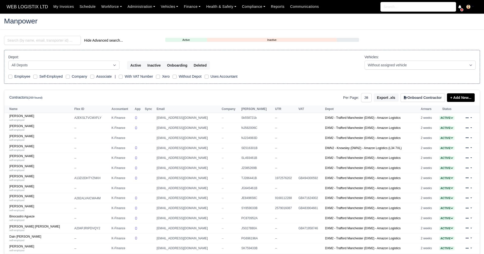
select select "25"
click at [57, 42] on input "search" at bounding box center [42, 40] width 77 height 9
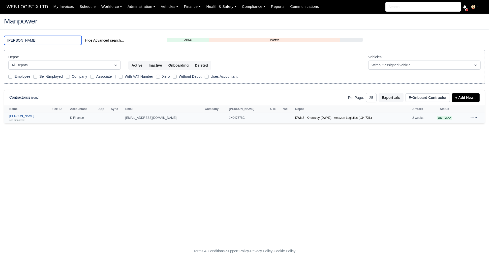
type input "[PERSON_NAME]"
click at [31, 121] on div "self-employed" at bounding box center [29, 120] width 40 height 4
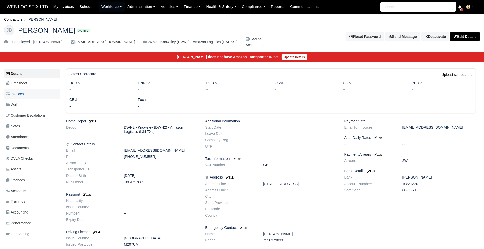
click at [21, 91] on span "Invoices" at bounding box center [15, 94] width 18 height 6
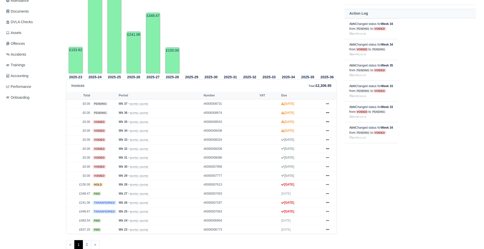
scroll to position [139, 0]
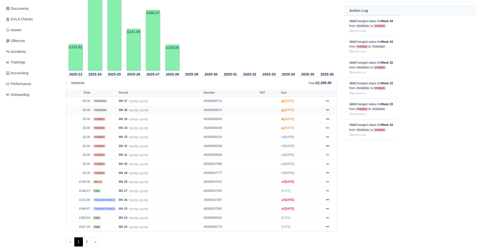
click at [326, 110] on icon at bounding box center [327, 110] width 3 height 1
click at [305, 150] on link "Void" at bounding box center [308, 151] width 45 height 11
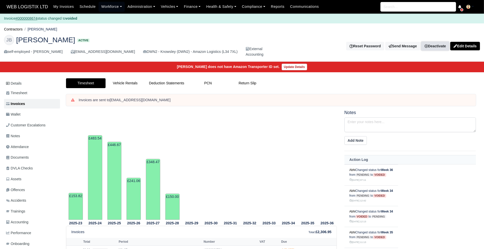
click at [435, 43] on link "Deactivate" at bounding box center [435, 46] width 28 height 9
click at [306, 47] on div "Reset Password Send Message Deactivate Available Options Take off schedule Off-…" at bounding box center [377, 46] width 205 height 9
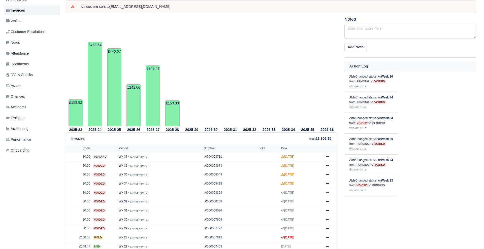
scroll to position [94, 0]
